Goal: Find contact information: Find contact information

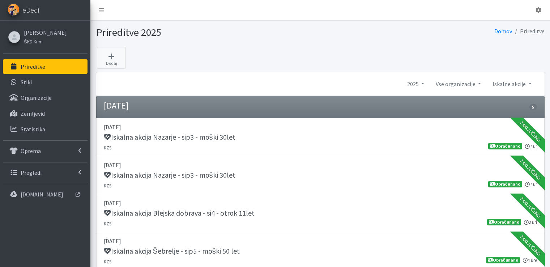
scroll to position [1214, 0]
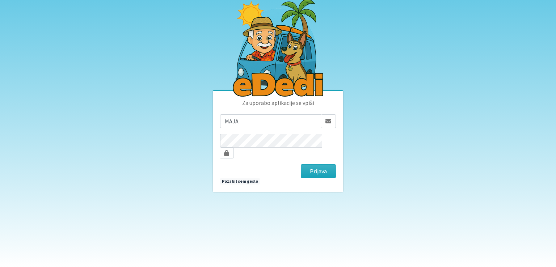
type input "[EMAIL_ADDRESS][DOMAIN_NAME]"
click at [301, 164] on button "Prijava" at bounding box center [318, 171] width 35 height 14
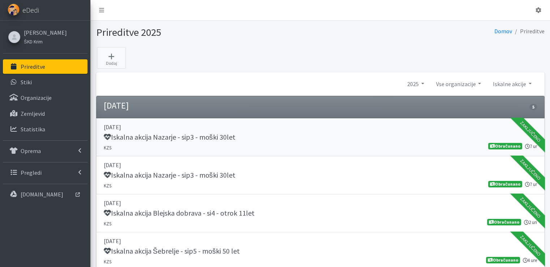
click at [438, 137] on div "Iskalna akcija Nazarje - sip3 - moški 30let" at bounding box center [320, 138] width 433 height 10
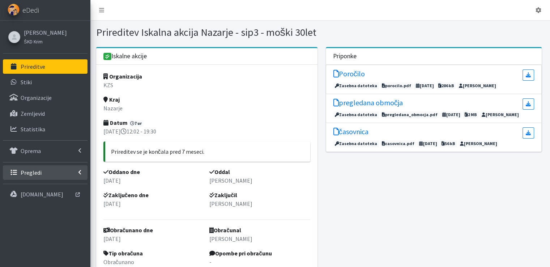
click at [29, 171] on p "Pregledi" at bounding box center [31, 172] width 21 height 7
click at [30, 185] on p "Vodniki" at bounding box center [30, 188] width 18 height 7
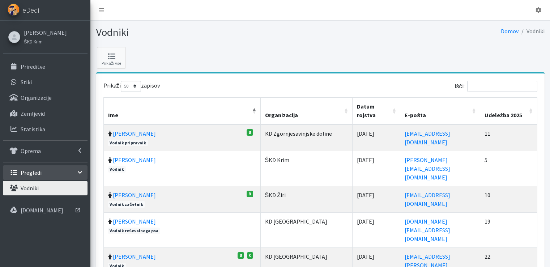
select select "50"
click at [480, 84] on input "Išči:" at bounding box center [502, 86] width 70 height 11
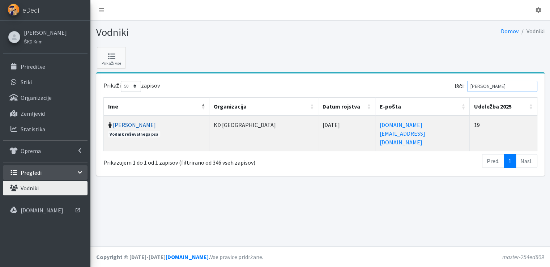
type input "CIGLAR"
click at [128, 125] on link "Alenka Ciglar" at bounding box center [134, 124] width 43 height 7
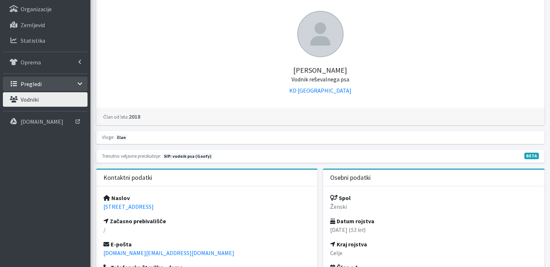
scroll to position [109, 0]
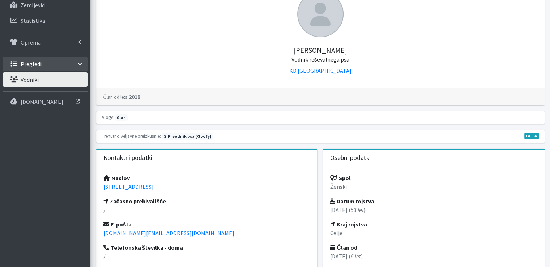
drag, startPoint x: 301, startPoint y: 48, endPoint x: 340, endPoint y: 47, distance: 38.7
click at [340, 47] on h5 "Alenka Ciglar Vodnik reševalnega psa" at bounding box center [320, 50] width 434 height 26
copy h5 "Alenka Ciglar"
drag, startPoint x: 173, startPoint y: 185, endPoint x: 103, endPoint y: 186, distance: 69.8
click at [103, 186] on p "Tavčarjeva 4, 1000 Ljubljana" at bounding box center [206, 186] width 207 height 9
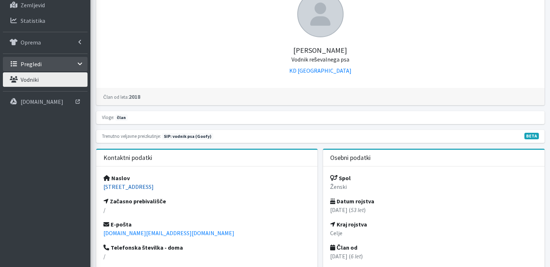
copy link "Tavčarjeva 4, 1000 Ljubljana"
click at [186, 227] on div "Naslov Tavčarjeva 4, 1000 Ljubljana Začasno prebivališče / E-pošta alla.ac@gmai…" at bounding box center [207, 242] width 222 height 153
drag, startPoint x: 153, startPoint y: 232, endPoint x: 103, endPoint y: 230, distance: 50.0
click at [103, 230] on p "alla.ac@gmail.com" at bounding box center [206, 233] width 207 height 9
copy link "alla.ac@gmail.com"
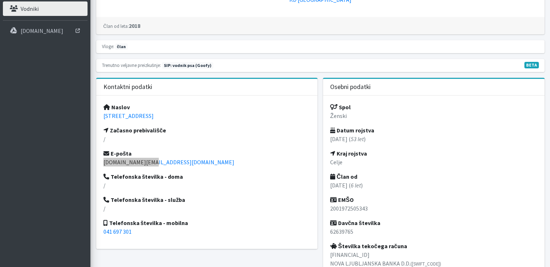
scroll to position [217, 0]
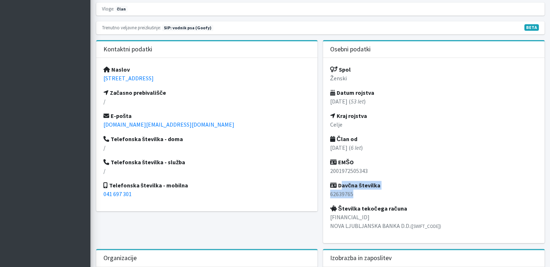
drag, startPoint x: 340, startPoint y: 184, endPoint x: 363, endPoint y: 196, distance: 25.6
click at [363, 196] on div "Spol Ženski Datum rojstva 20.01.1972 ( 53 let ) Kraj rojstva Celje Član od 11.1…" at bounding box center [434, 150] width 222 height 185
copy div "Davčna številka 62639765"
click at [406, 195] on p "62639765" at bounding box center [433, 194] width 207 height 9
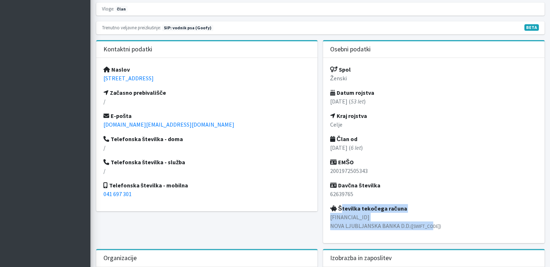
drag, startPoint x: 340, startPoint y: 206, endPoint x: 436, endPoint y: 222, distance: 96.8
click at [436, 222] on div "Spol Ženski Datum rojstva 20.01.1972 ( 53 let ) Kraj rojstva Celje Član od 11.1…" at bounding box center [434, 150] width 222 height 185
copy div "Številka tekočega računa SI56 0201 4327 9415 055 NOVA LJUBLJANSKA BANKA D.D. (L…"
